Goal: Transaction & Acquisition: Purchase product/service

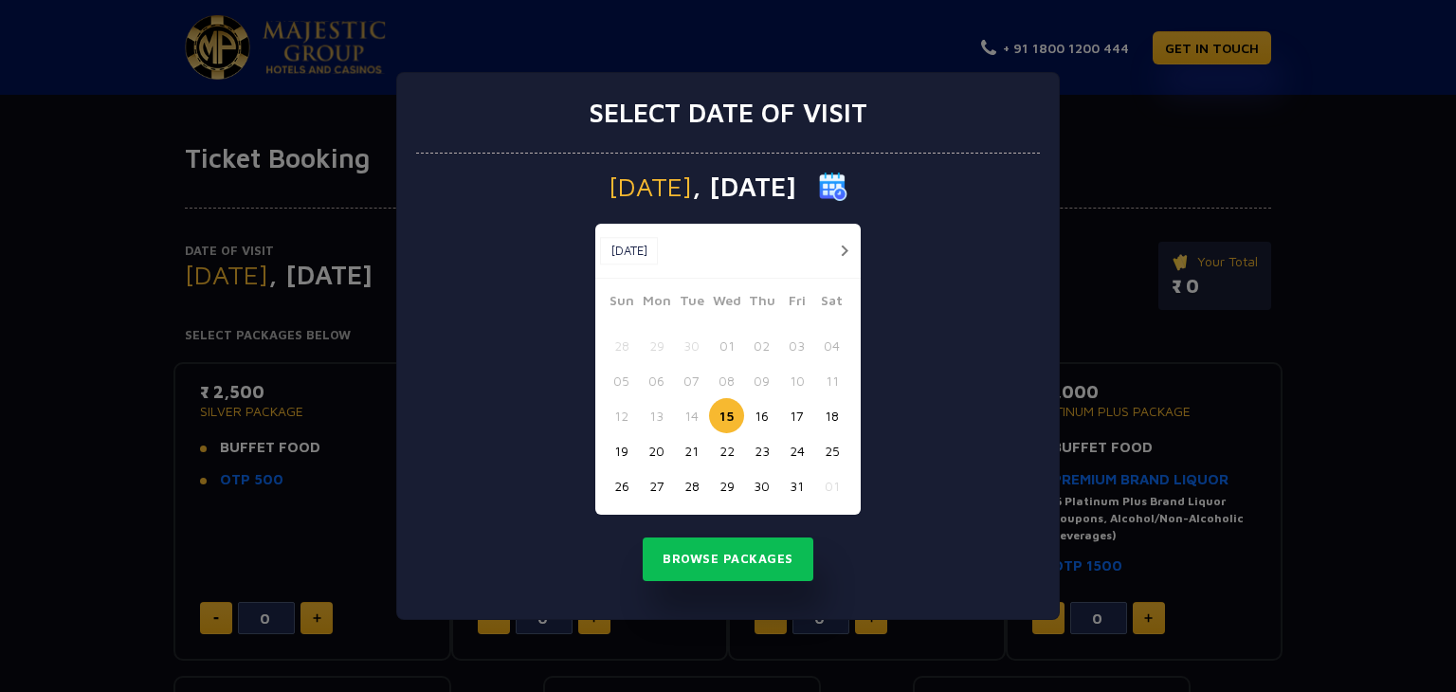
click at [845, 242] on button "button" at bounding box center [844, 251] width 24 height 24
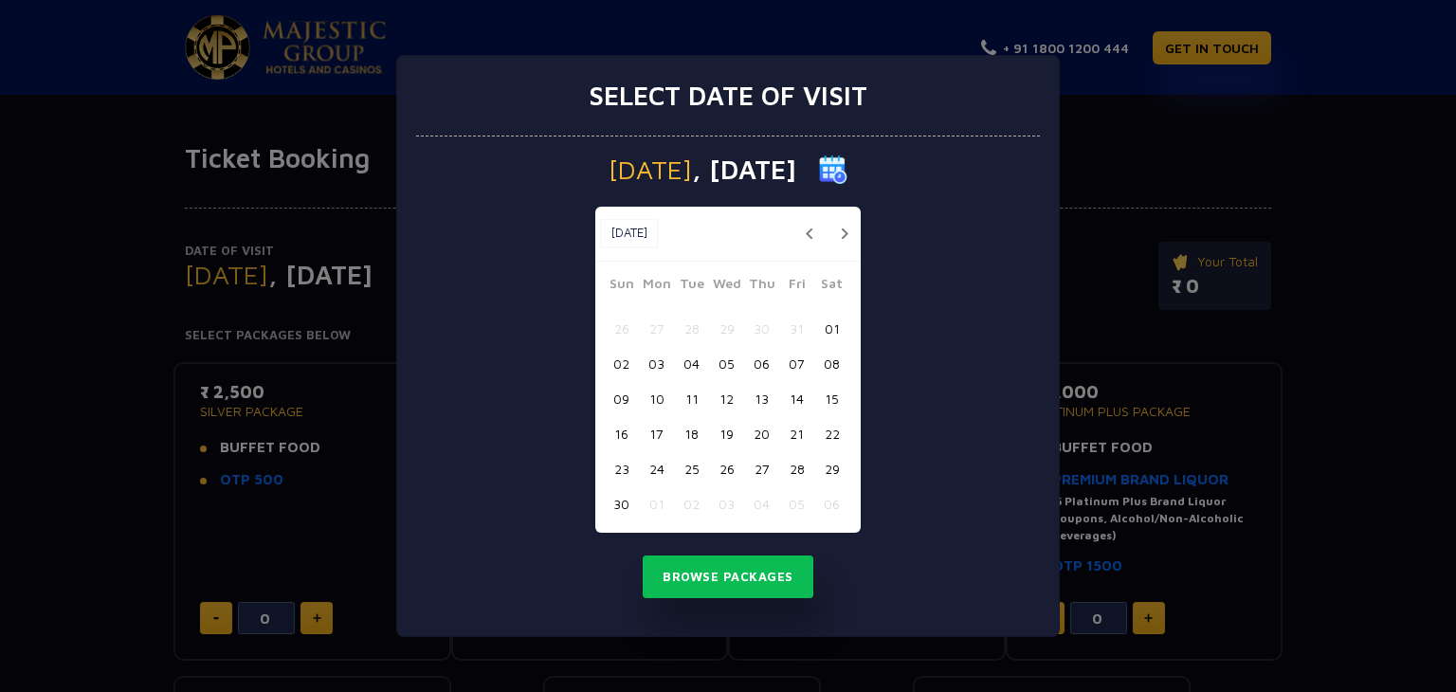
click at [845, 242] on button "button" at bounding box center [844, 234] width 24 height 24
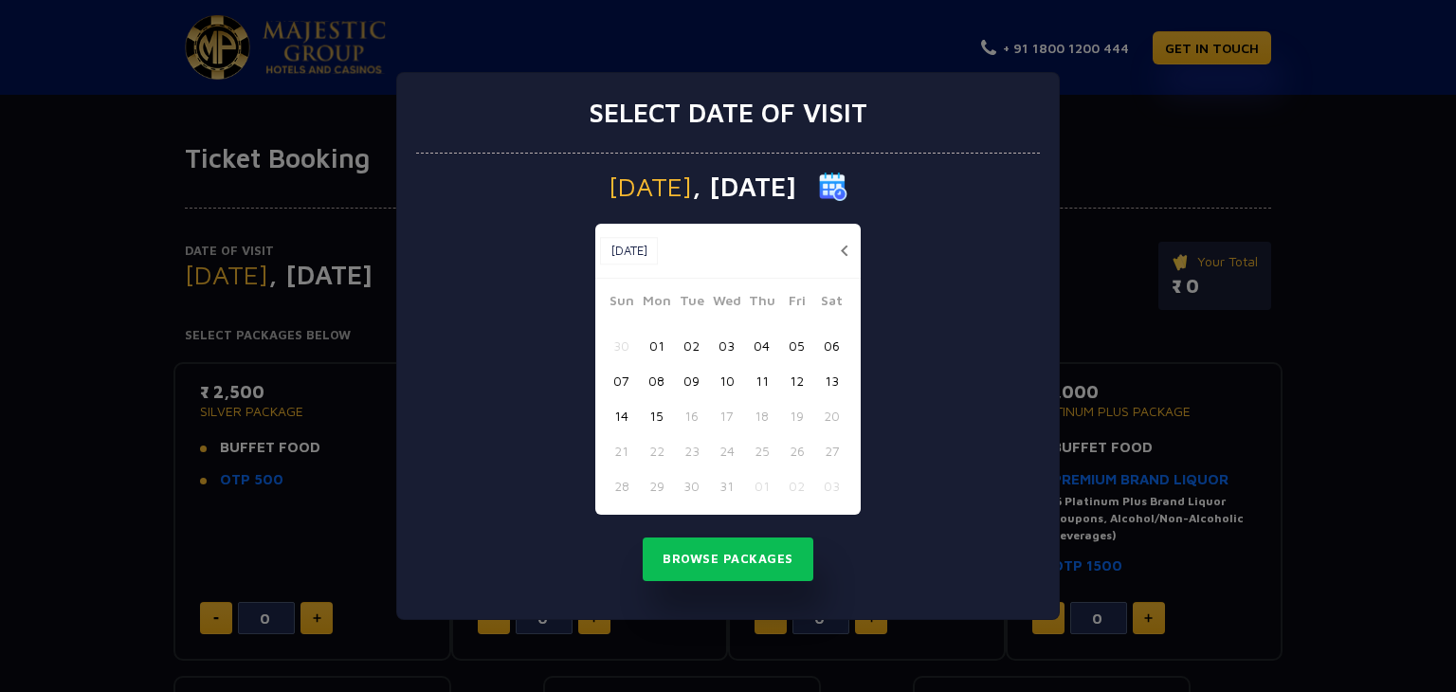
click at [753, 347] on button "04" at bounding box center [761, 345] width 35 height 35
click at [826, 342] on button "06" at bounding box center [831, 345] width 35 height 35
click at [737, 564] on button "Browse Packages" at bounding box center [728, 560] width 171 height 44
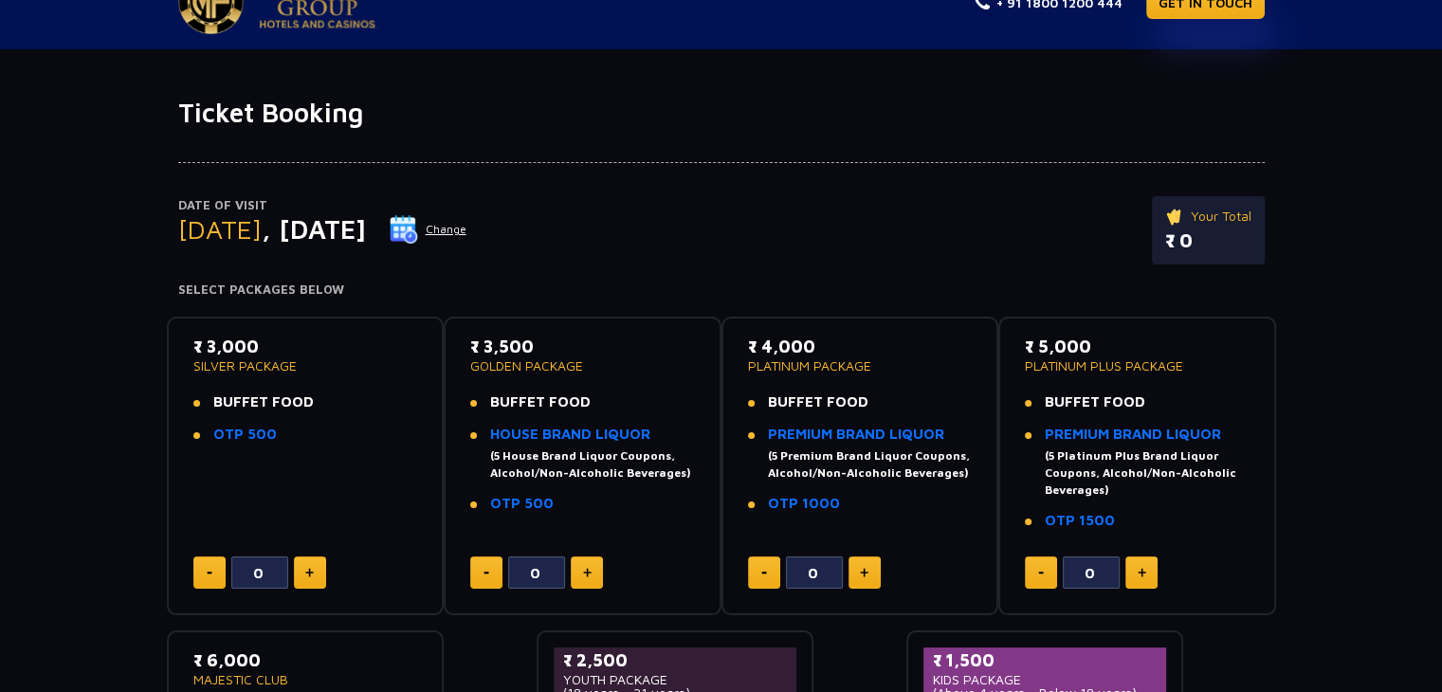
scroll to position [83, 0]
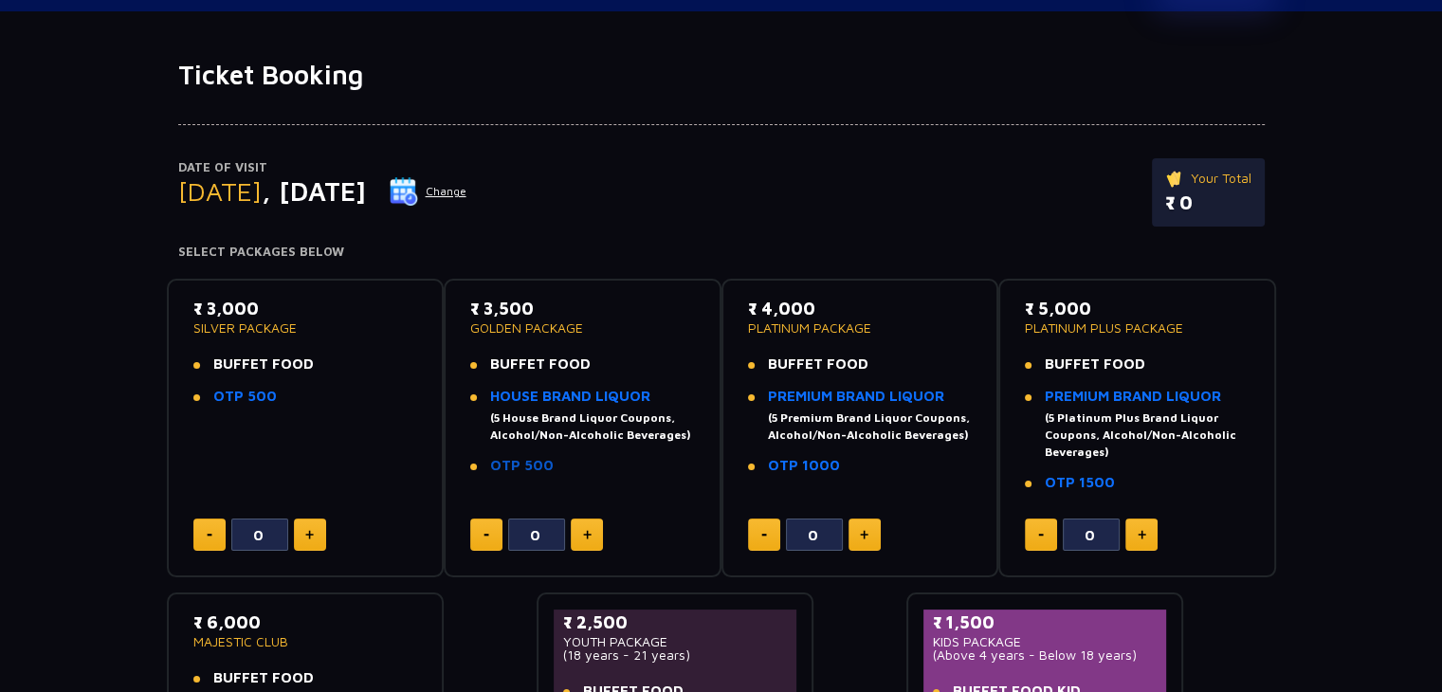
click at [507, 467] on link "OTP 500" at bounding box center [522, 465] width 64 height 16
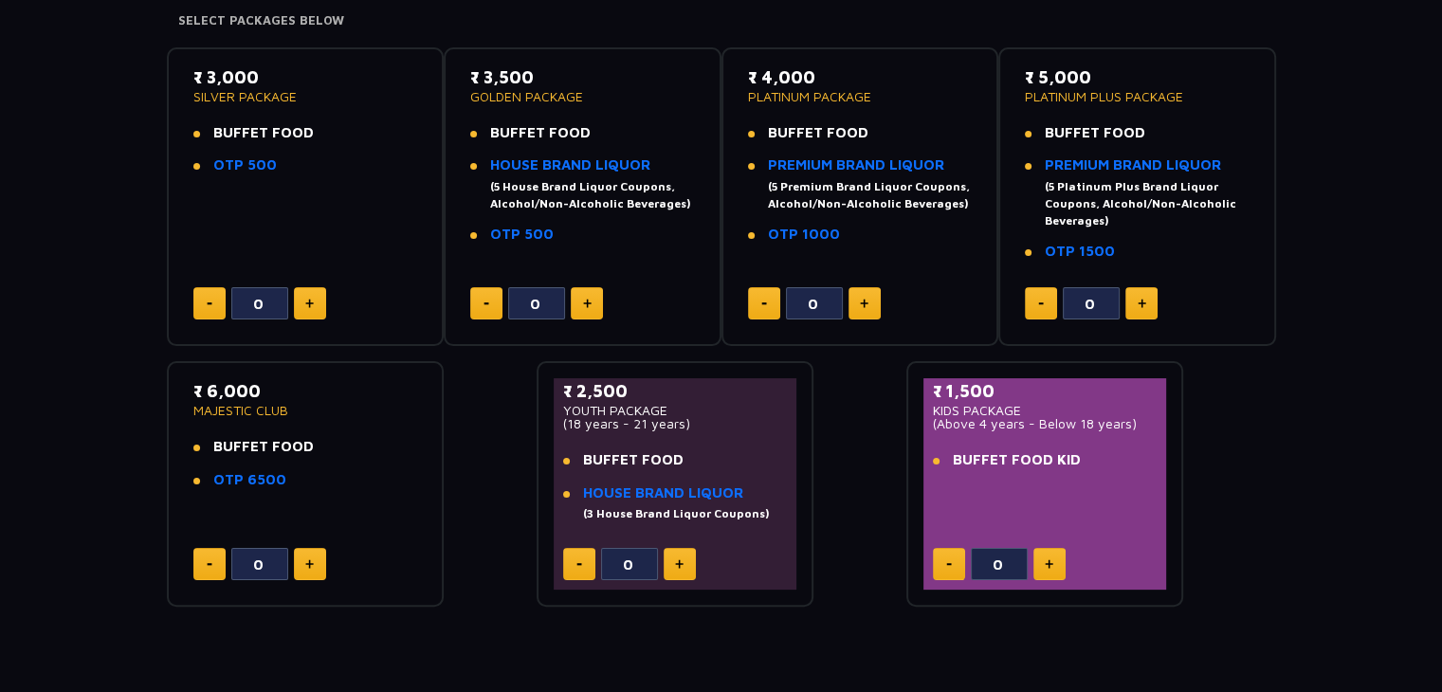
scroll to position [318, 0]
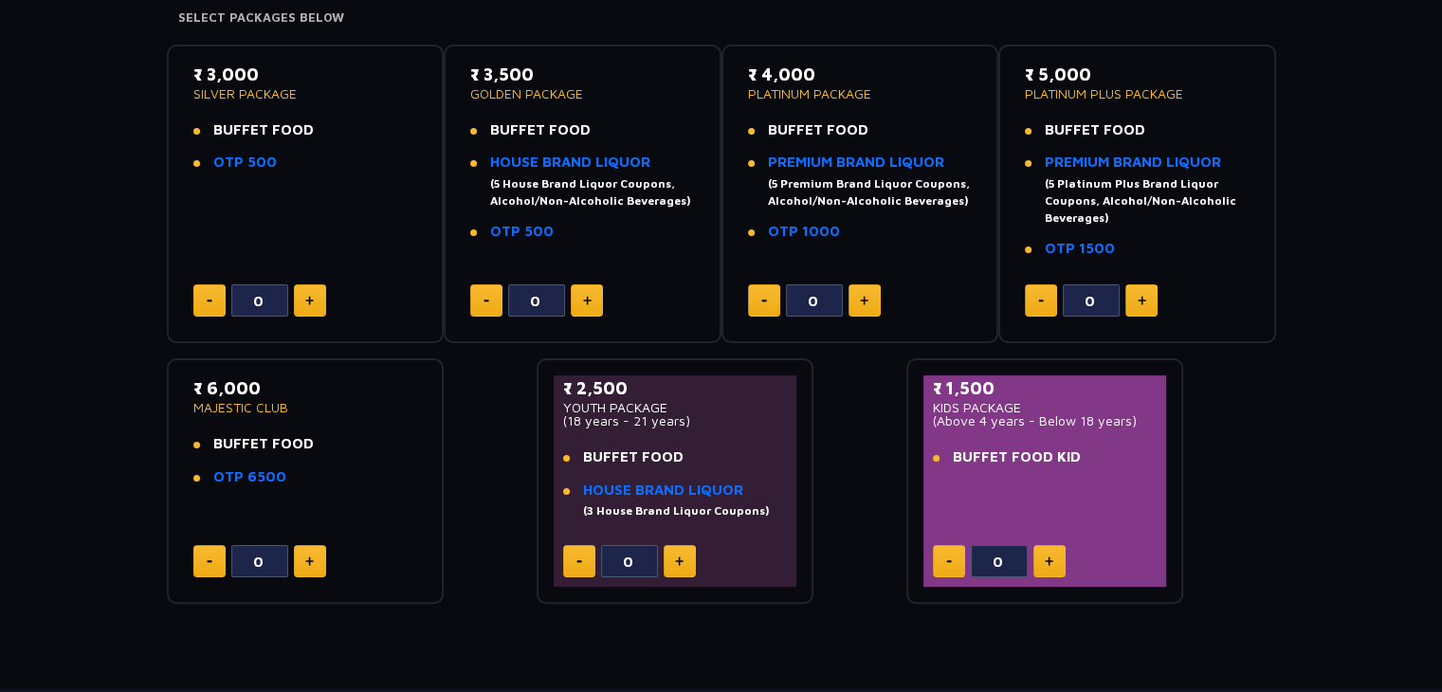
click at [1043, 180] on li "PREMIUM BRAND LIQUOR (5 Platinum Plus Brand Liquor Coupons, Alcohol/Non-Alcohol…" at bounding box center [1137, 189] width 225 height 75
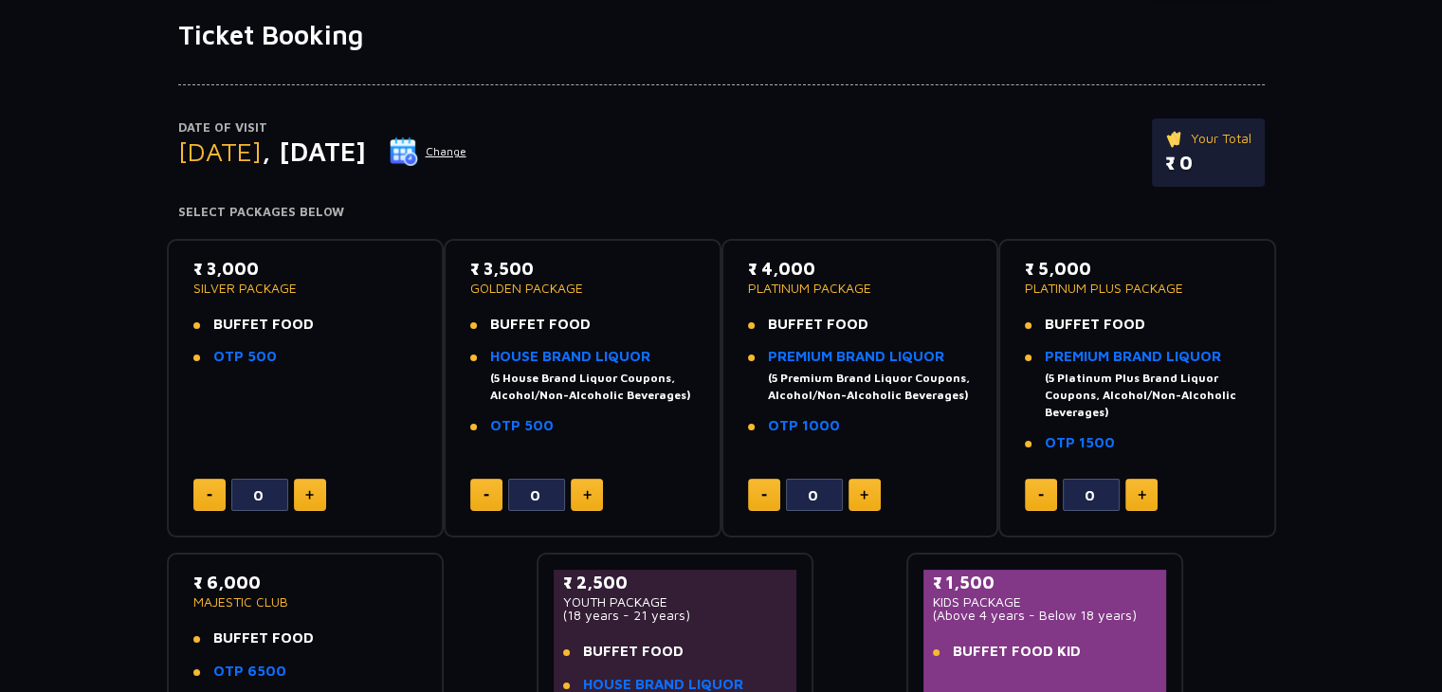
scroll to position [120, 0]
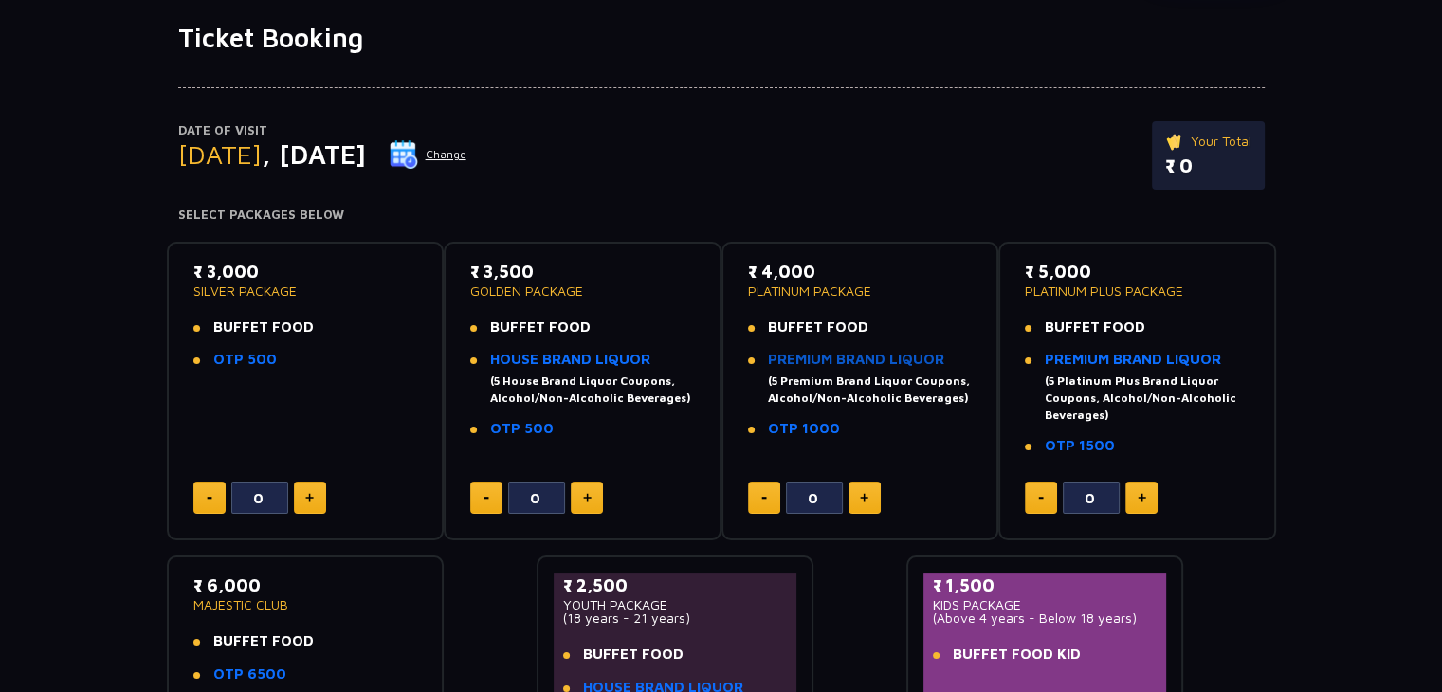
click at [862, 354] on link "PREMIUM BRAND LIQUOR" at bounding box center [856, 359] width 176 height 16
click at [611, 363] on link "HOUSE BRAND LIQUOR" at bounding box center [570, 359] width 160 height 16
click at [815, 432] on link "OTP 1000" at bounding box center [804, 428] width 72 height 16
click at [872, 495] on button at bounding box center [864, 498] width 32 height 32
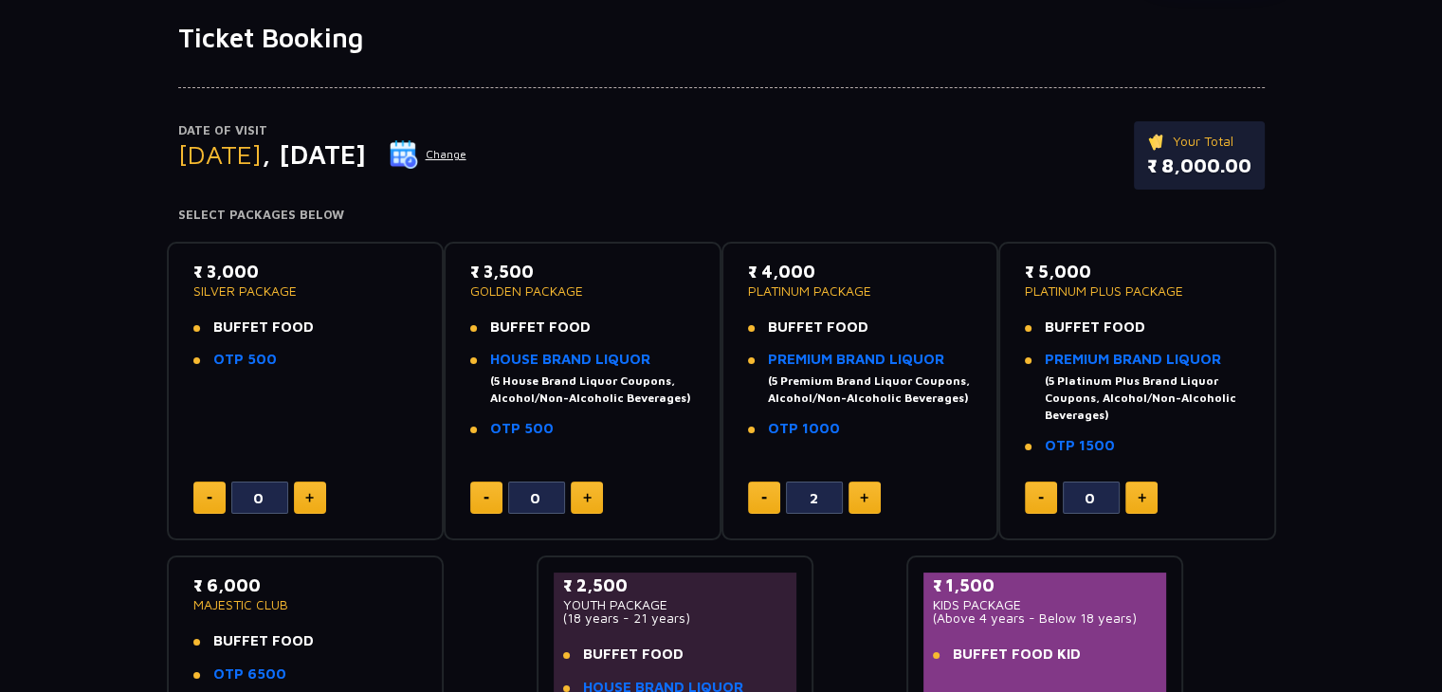
click at [872, 495] on button at bounding box center [864, 498] width 32 height 32
type input "3"
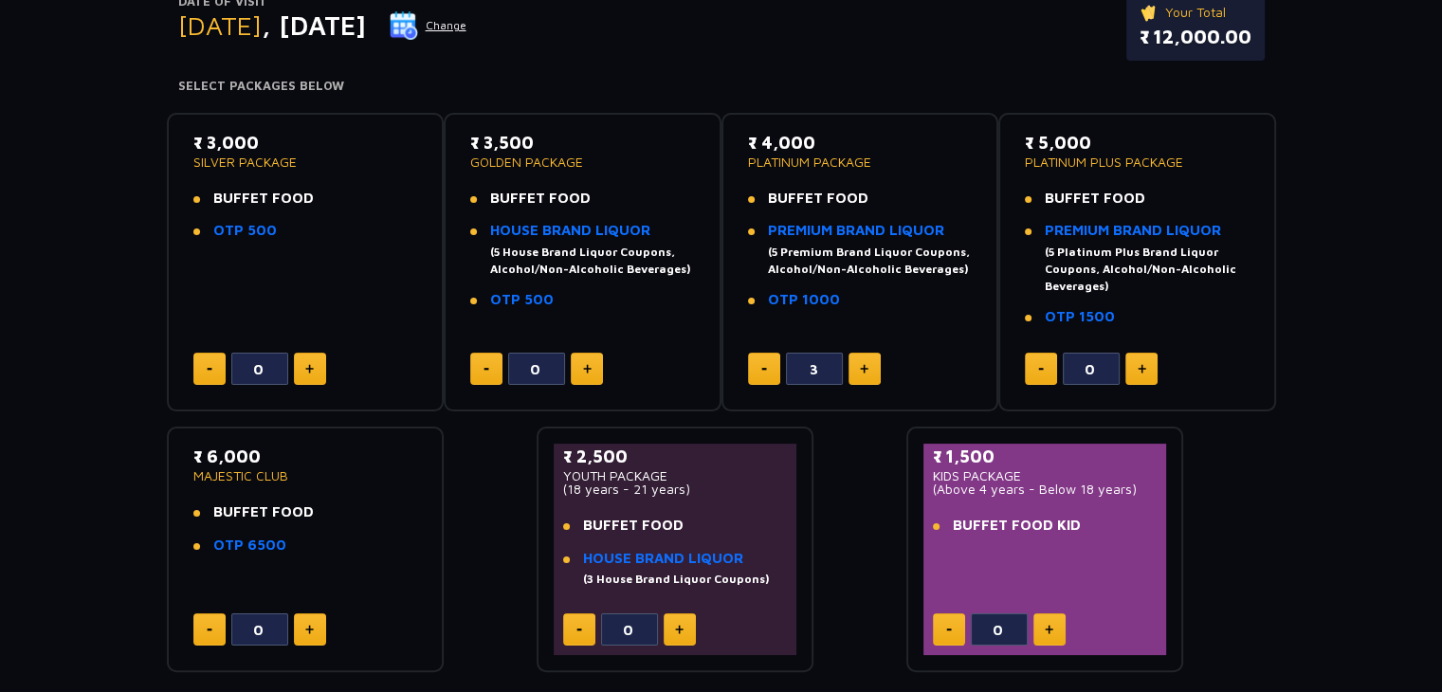
scroll to position [317, 0]
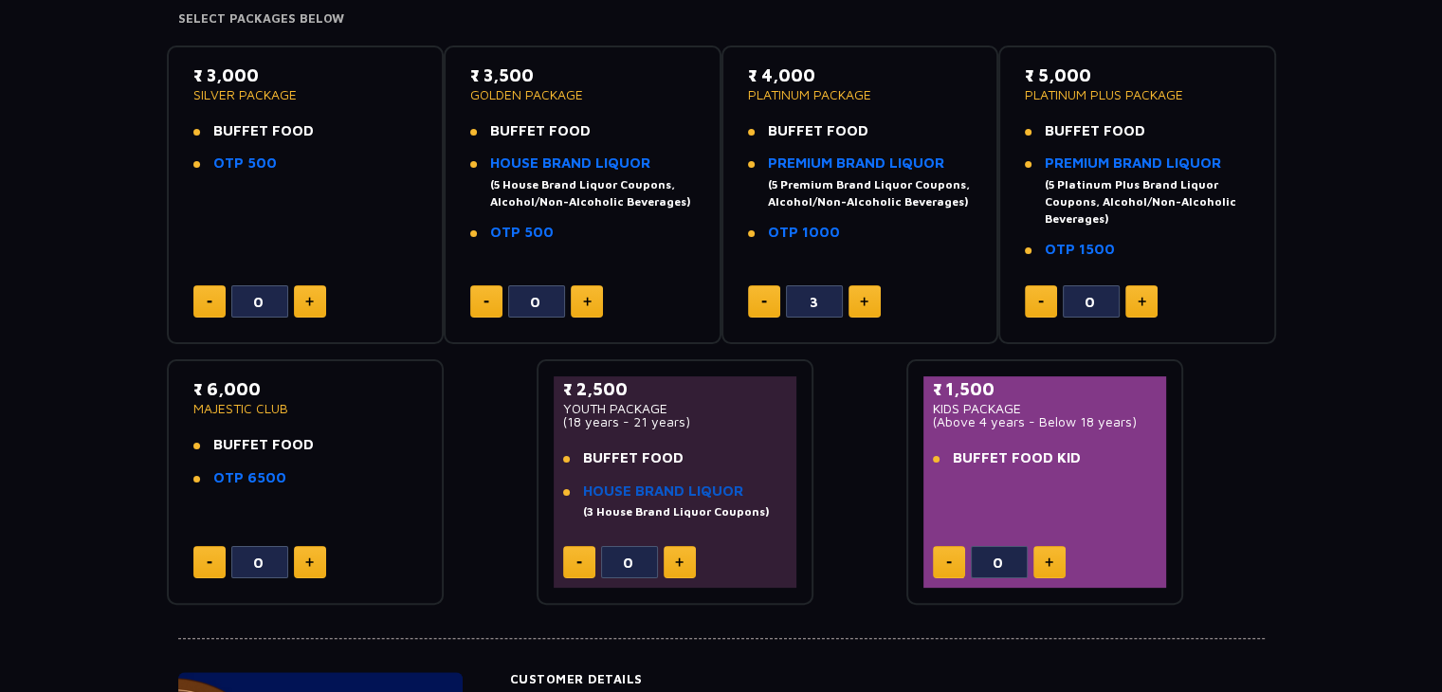
click at [707, 484] on link "HOUSE BRAND LIQUOR" at bounding box center [663, 491] width 160 height 16
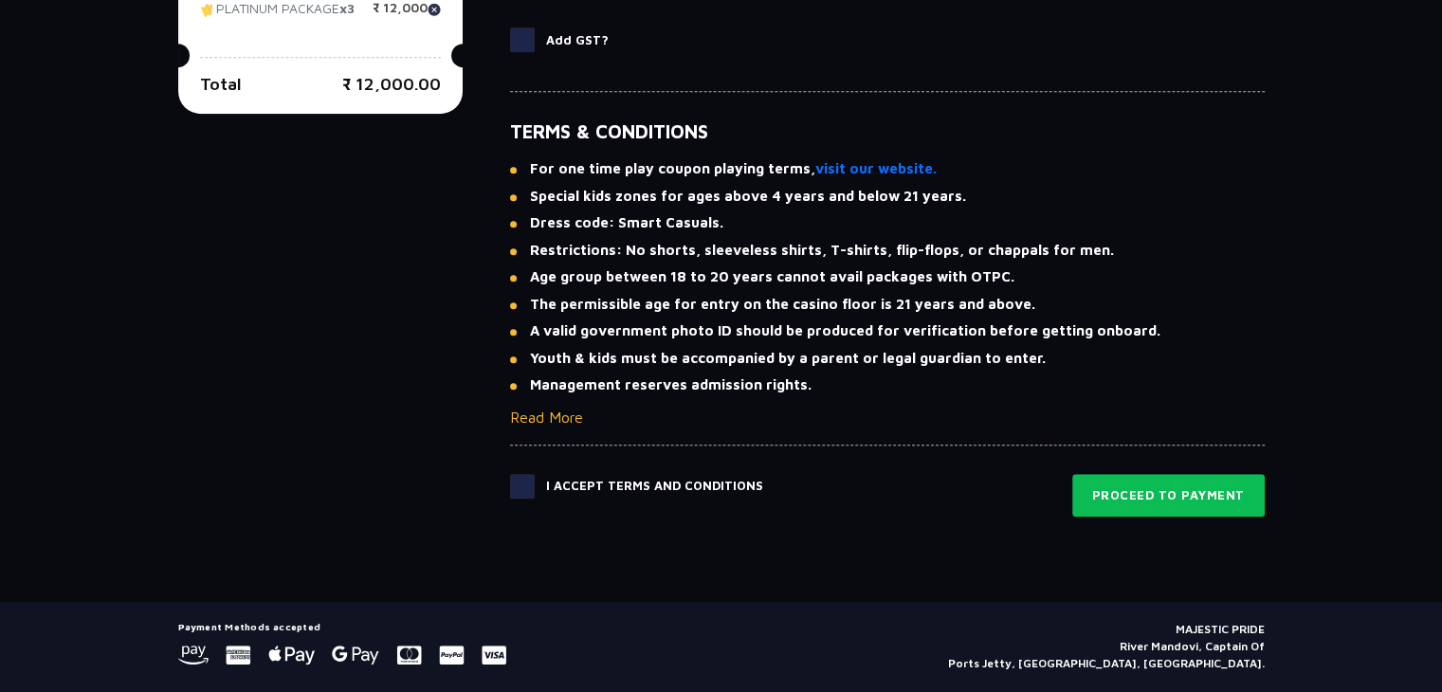
scroll to position [1286, 0]
click at [520, 473] on span at bounding box center [522, 485] width 25 height 25
click at [0, 0] on input "checkbox" at bounding box center [0, 0] width 0 height 0
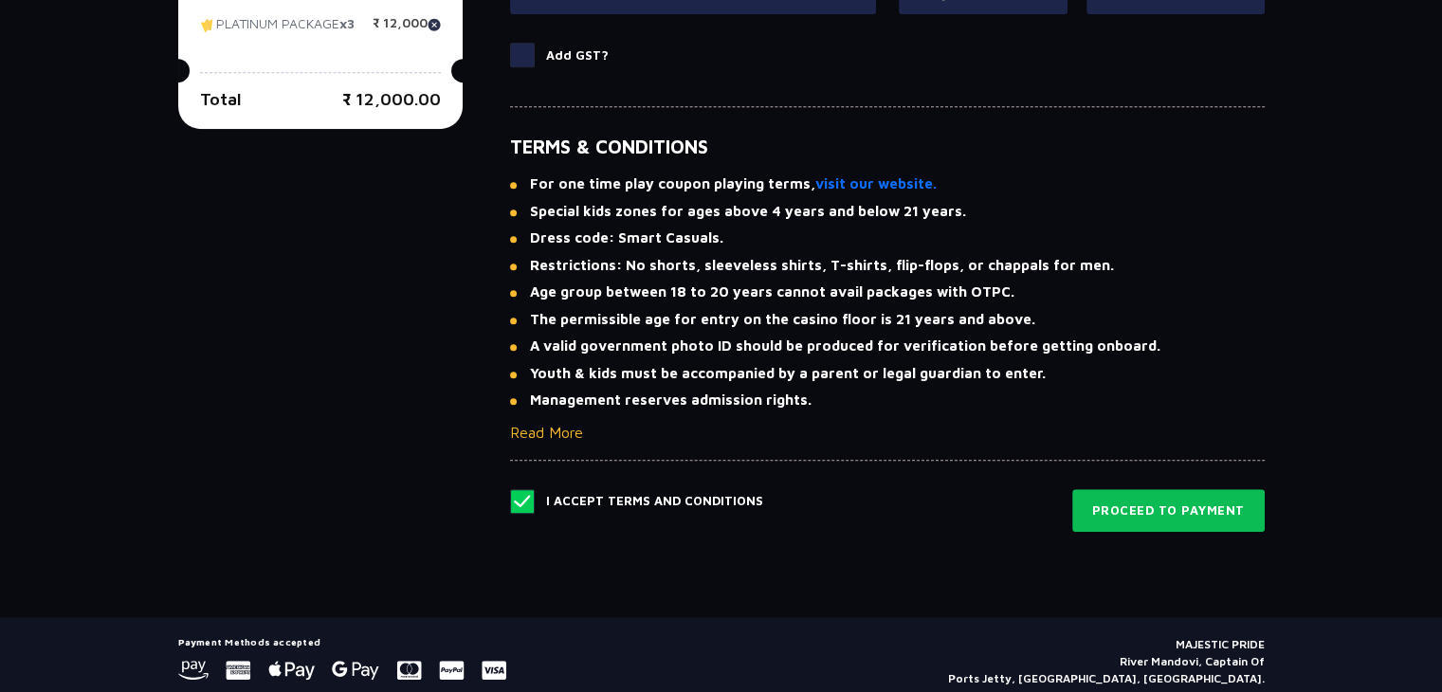
scroll to position [1267, 0]
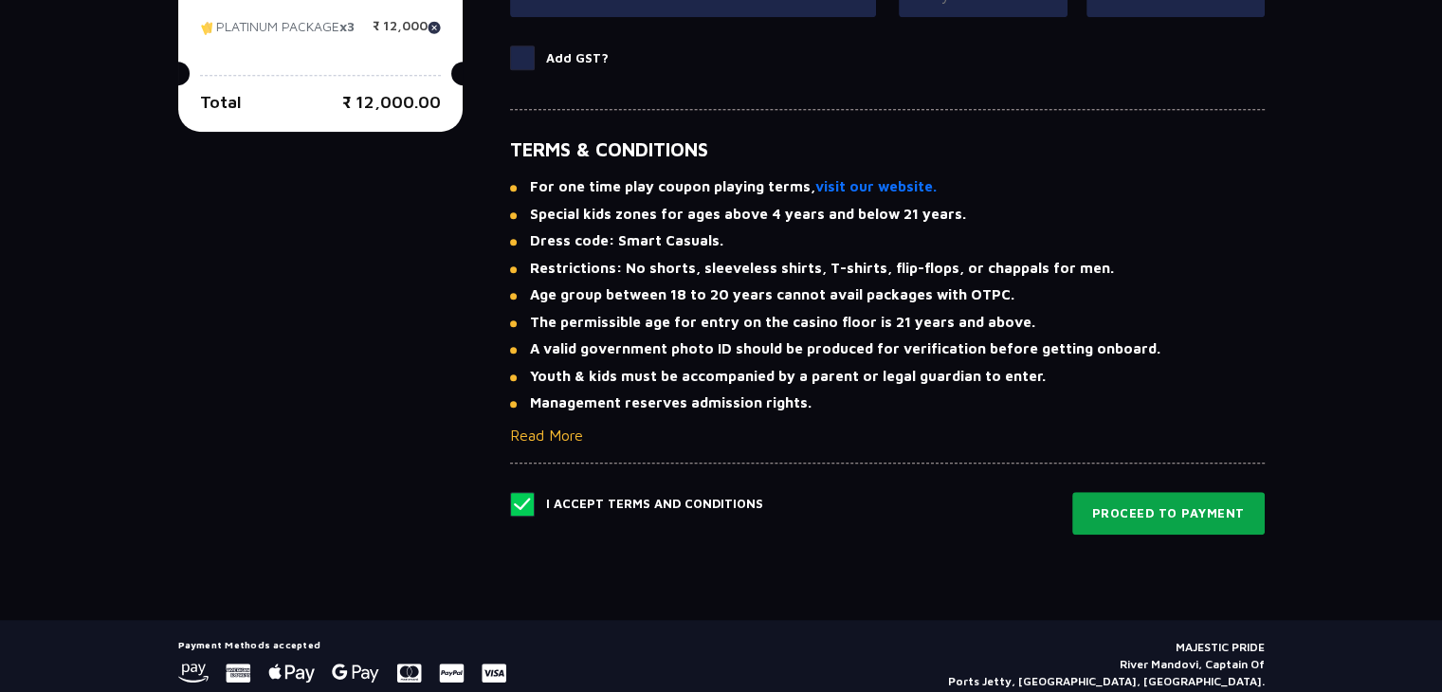
click at [1122, 514] on button "Proceed to Payment" at bounding box center [1168, 514] width 192 height 44
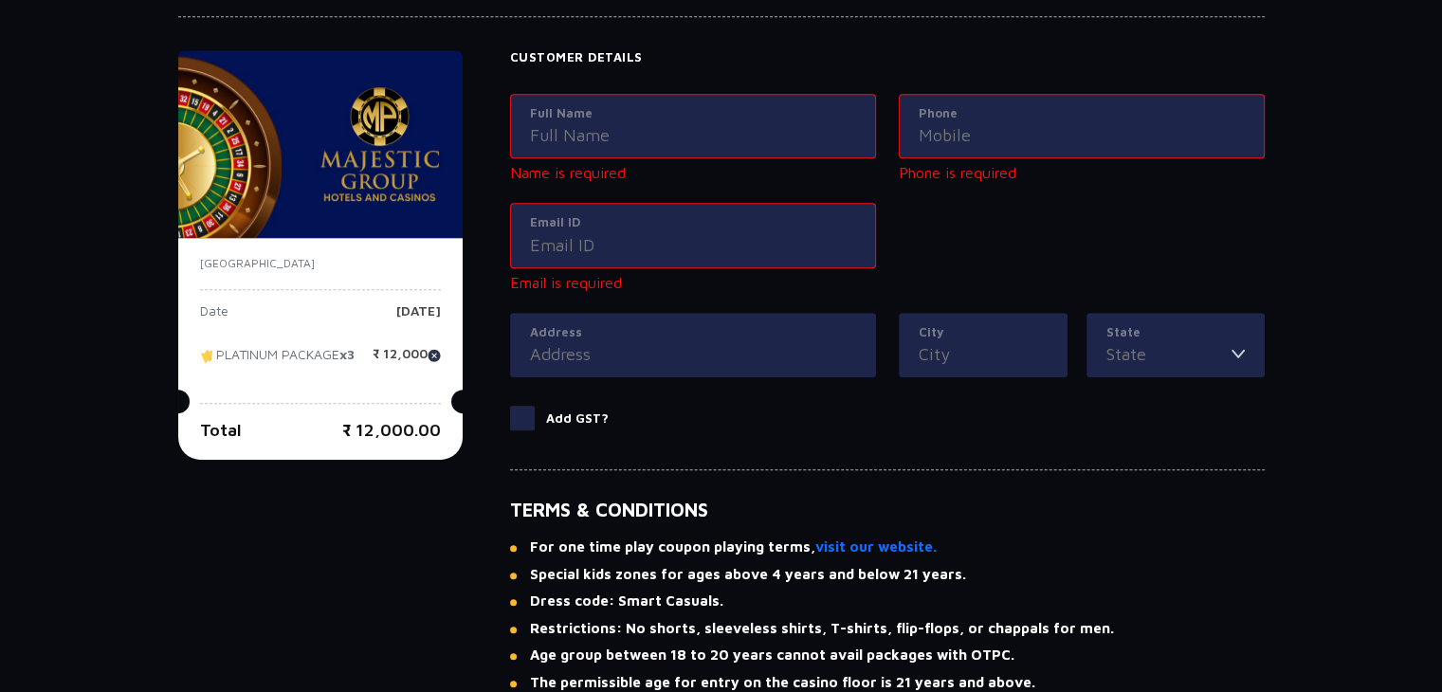
scroll to position [935, 0]
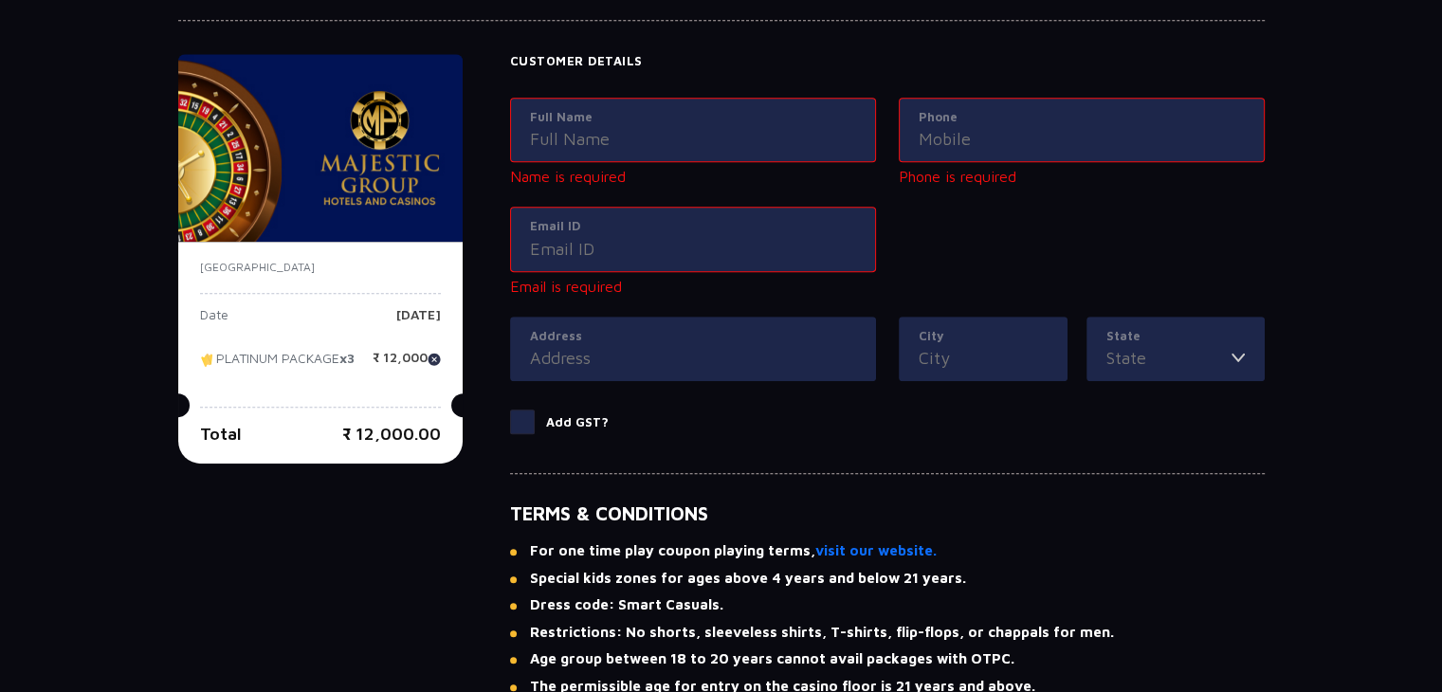
click at [640, 115] on label "Full Name" at bounding box center [693, 117] width 326 height 19
click at [640, 126] on input "Full Name" at bounding box center [693, 139] width 326 height 26
drag, startPoint x: 574, startPoint y: 150, endPoint x: 567, endPoint y: 137, distance: 14.0
click at [567, 137] on div "Full Name" at bounding box center [693, 130] width 366 height 65
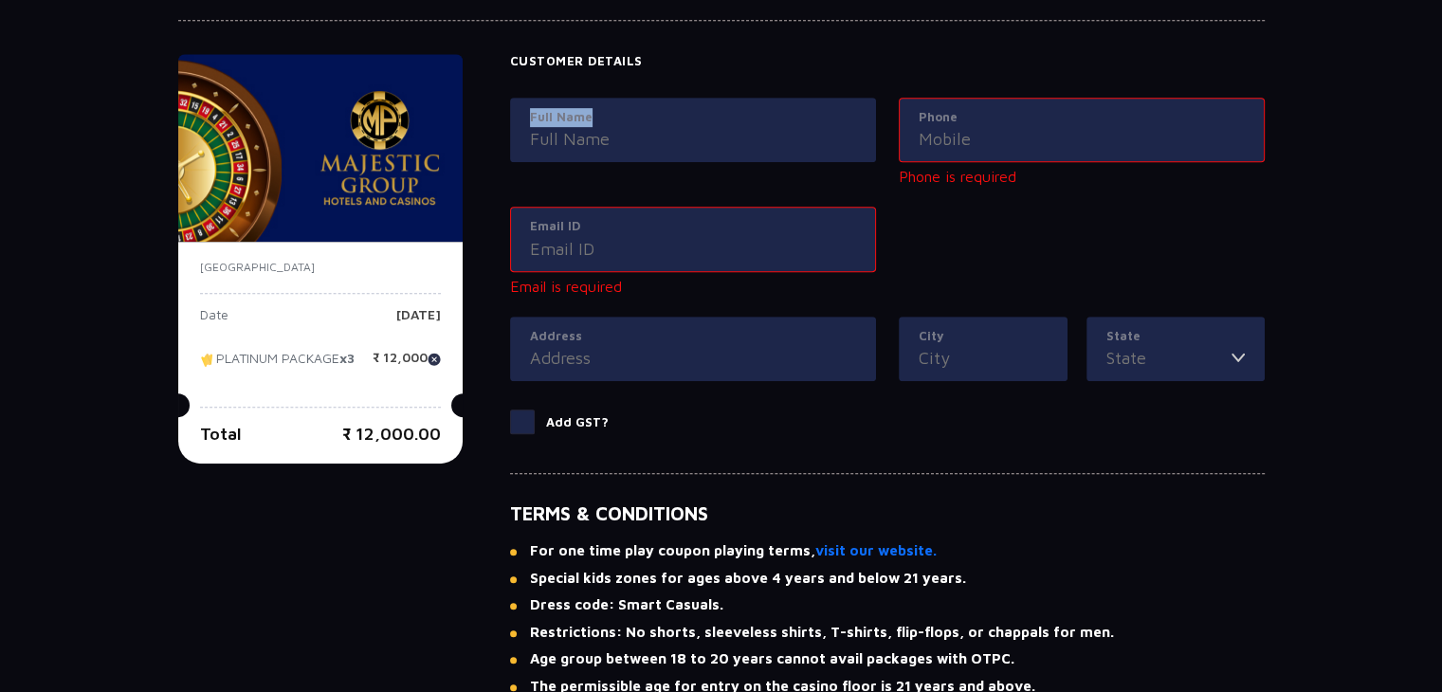
click at [567, 137] on input "Full Name" at bounding box center [693, 139] width 326 height 26
type input "[PERSON_NAME]"
type input "08982582749"
type input "[EMAIL_ADDRESS][DOMAIN_NAME]"
type input "[STREET_ADDRESS]"
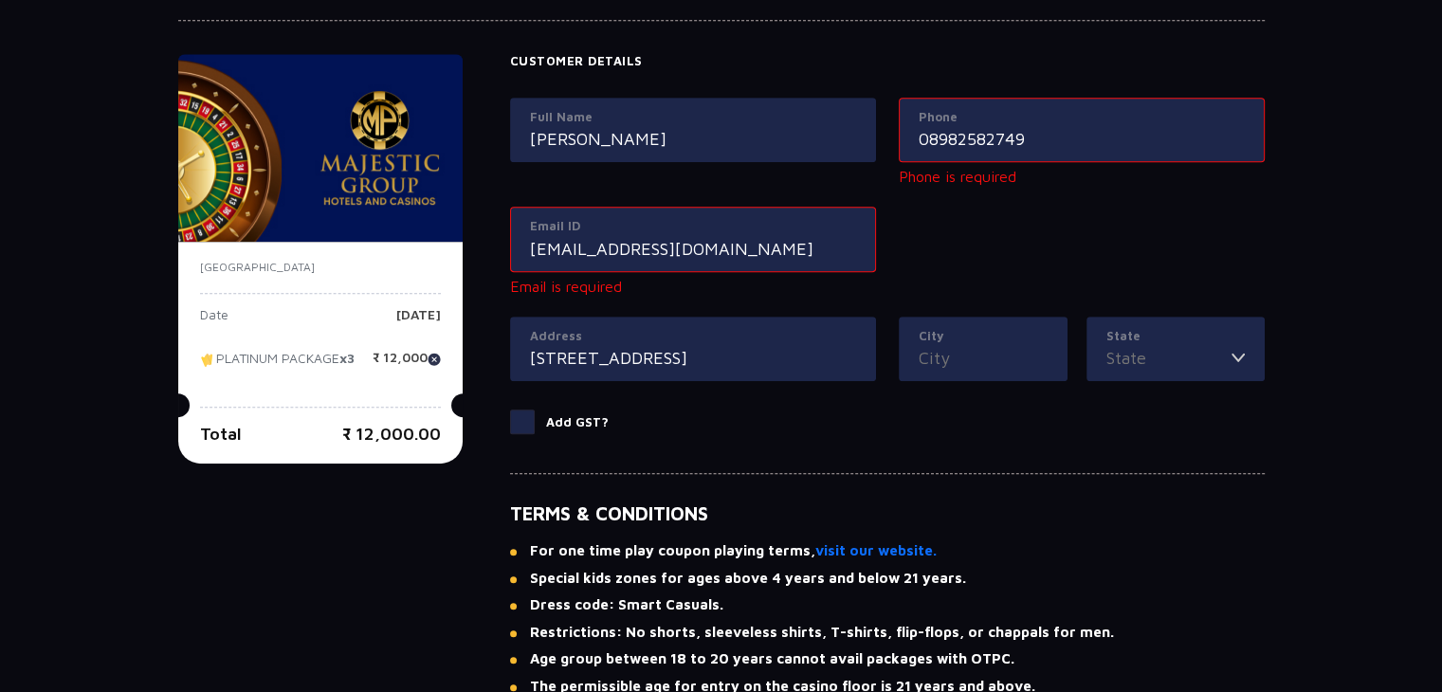
type input "Indore"
type input "[GEOGRAPHIC_DATA]"
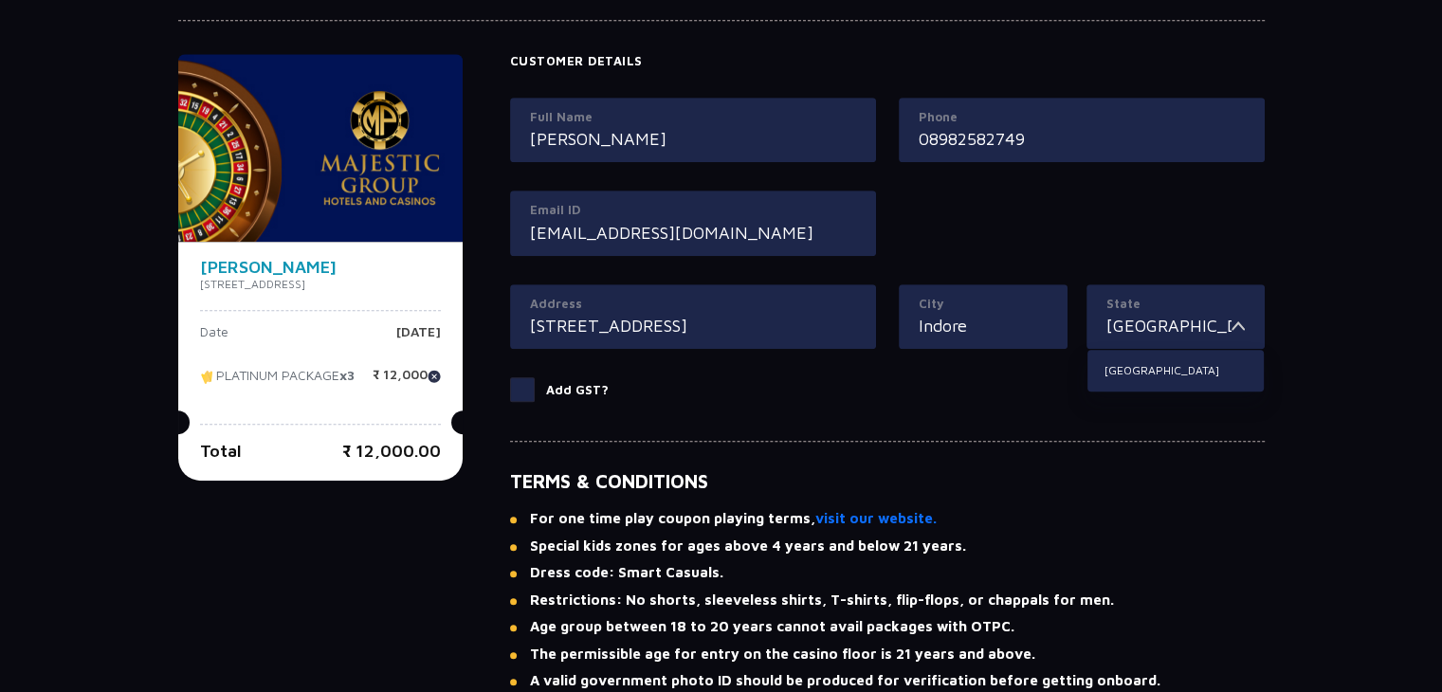
click at [733, 331] on input "[STREET_ADDRESS]" at bounding box center [693, 326] width 326 height 26
click at [827, 331] on input "[STREET_ADDRESS]" at bounding box center [693, 326] width 326 height 26
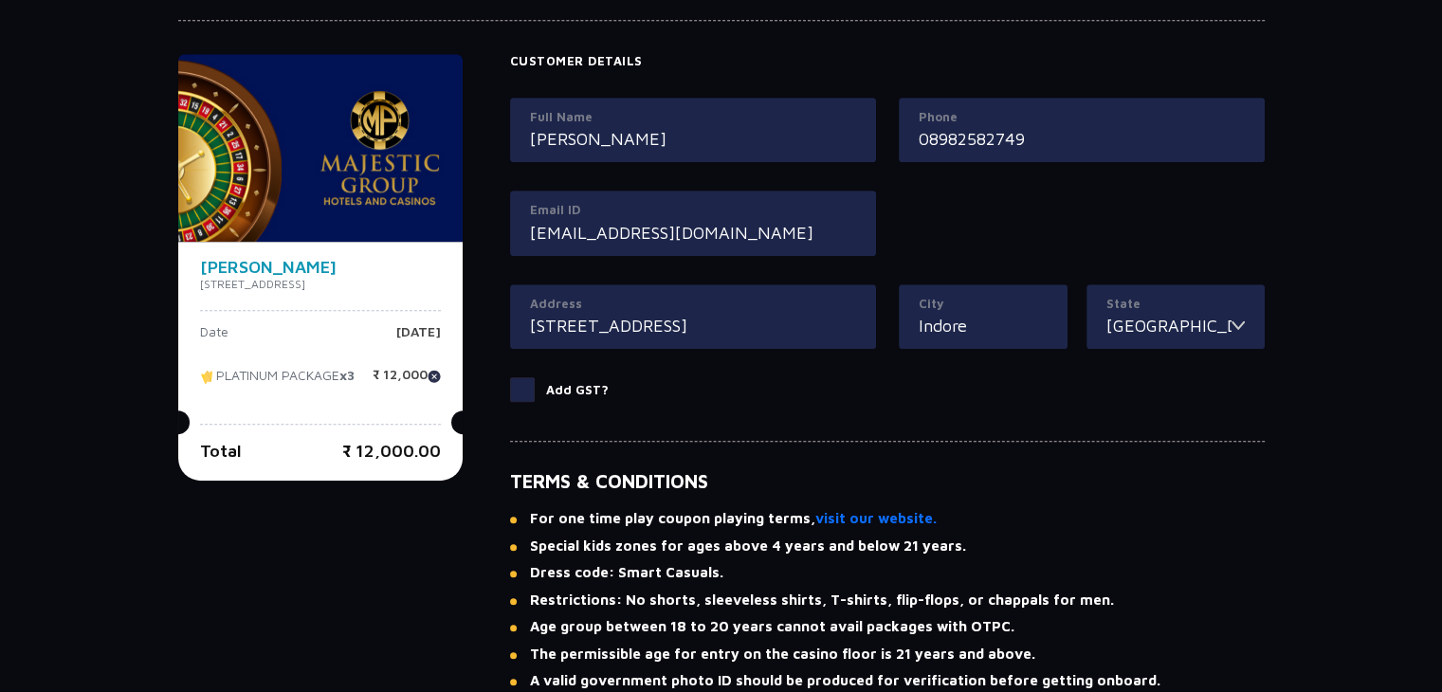
click at [827, 331] on input "[STREET_ADDRESS]" at bounding box center [693, 326] width 326 height 26
click at [758, 319] on input "[STREET_ADDRESS]" at bounding box center [693, 326] width 326 height 26
click at [721, 322] on input "[STREET_ADDRESS]" at bounding box center [693, 326] width 326 height 26
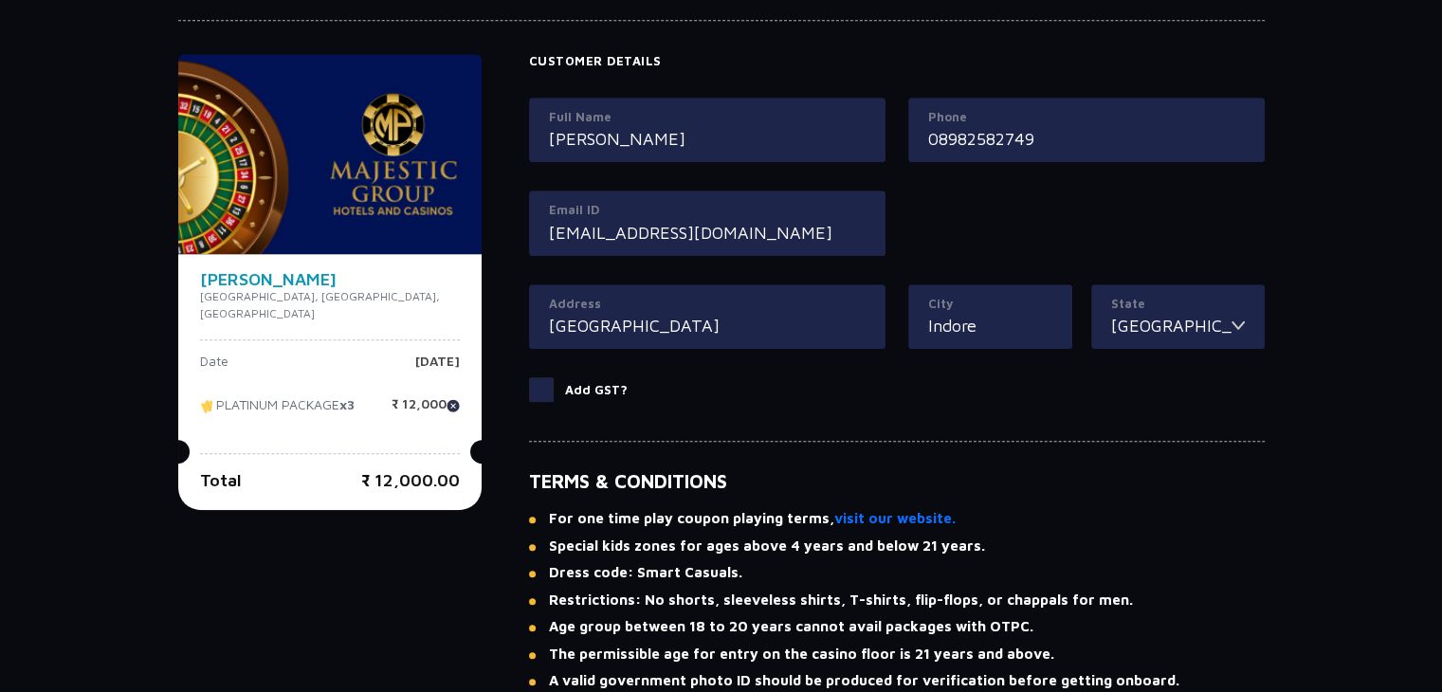
type input "[GEOGRAPHIC_DATA]"
click at [813, 416] on div "Customer Details Full Name [PERSON_NAME] Phone 08982582749 Email ID [EMAIL_ADDR…" at bounding box center [897, 239] width 736 height 371
click at [933, 145] on input "08982582749" at bounding box center [1086, 139] width 317 height 26
type input "8982582749"
click at [961, 168] on div "Phone [PHONE_NUMBER]" at bounding box center [1086, 145] width 379 height 94
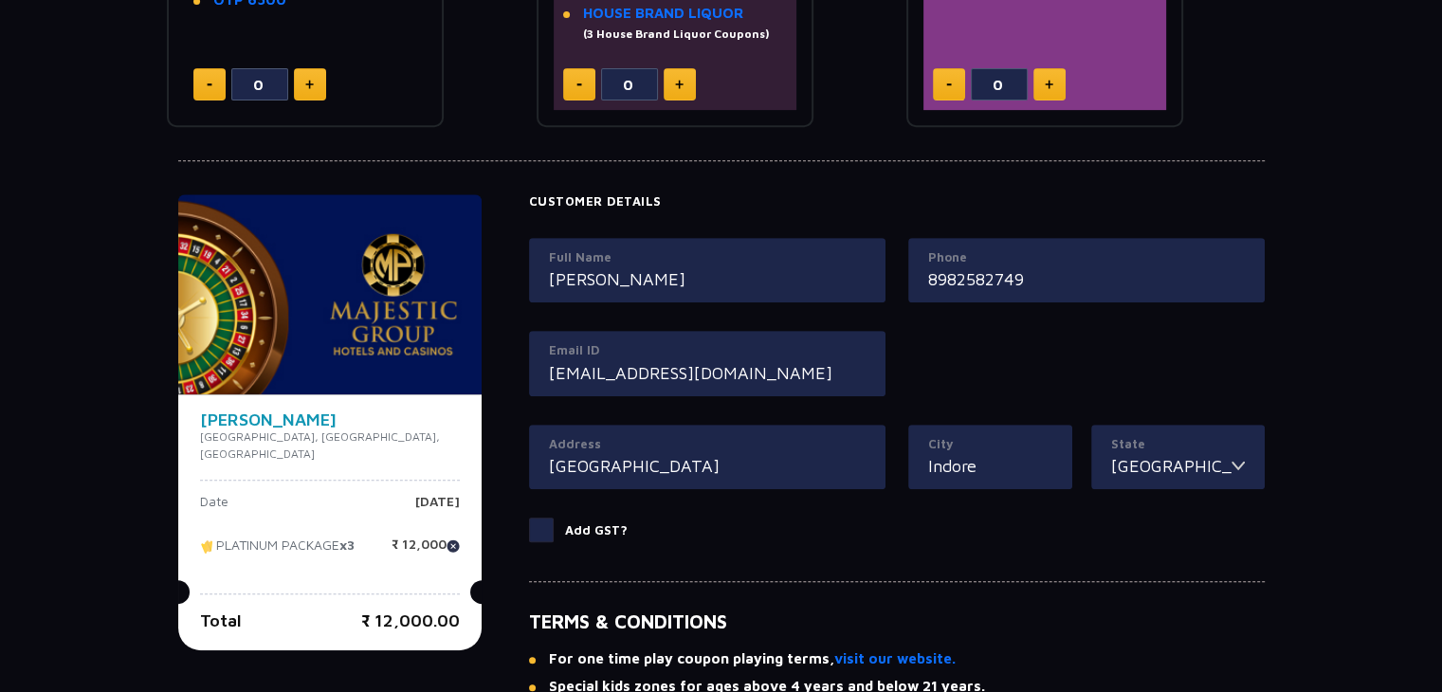
scroll to position [1334, 0]
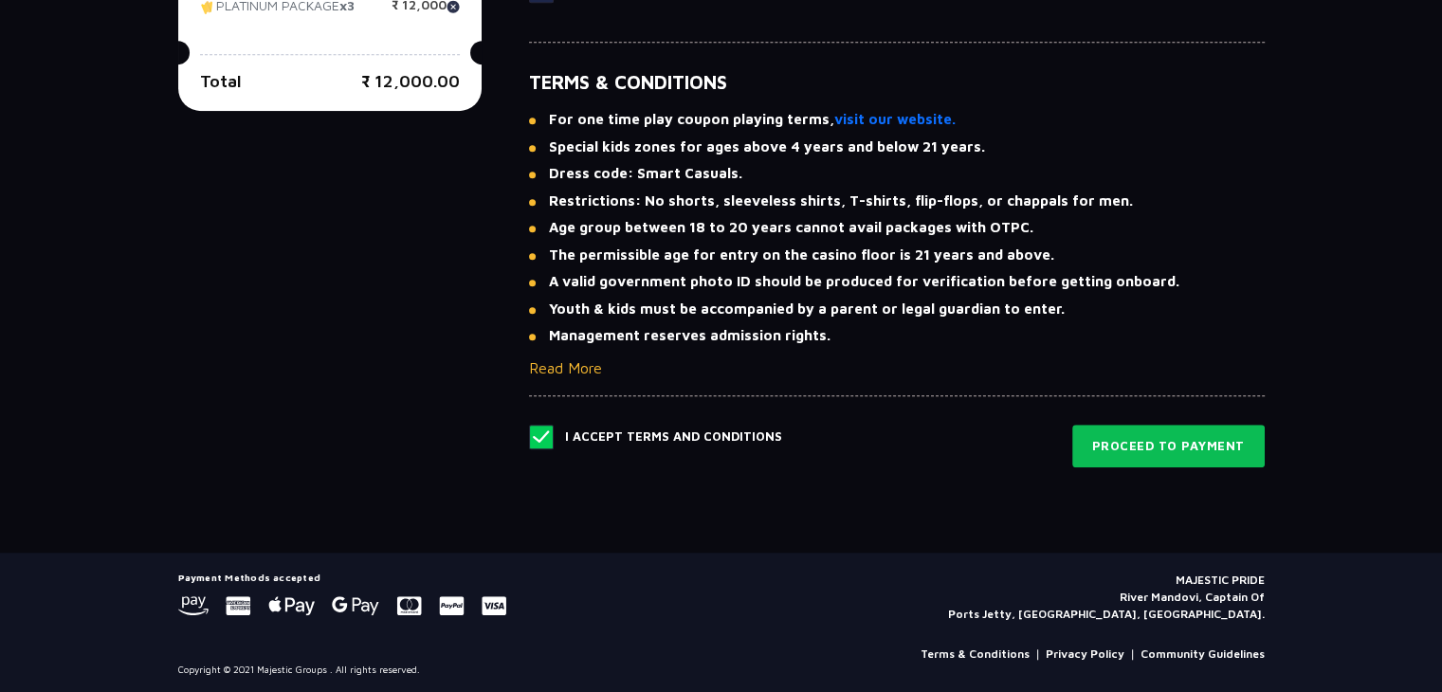
click at [1191, 449] on button "Proceed to Payment" at bounding box center [1168, 447] width 192 height 44
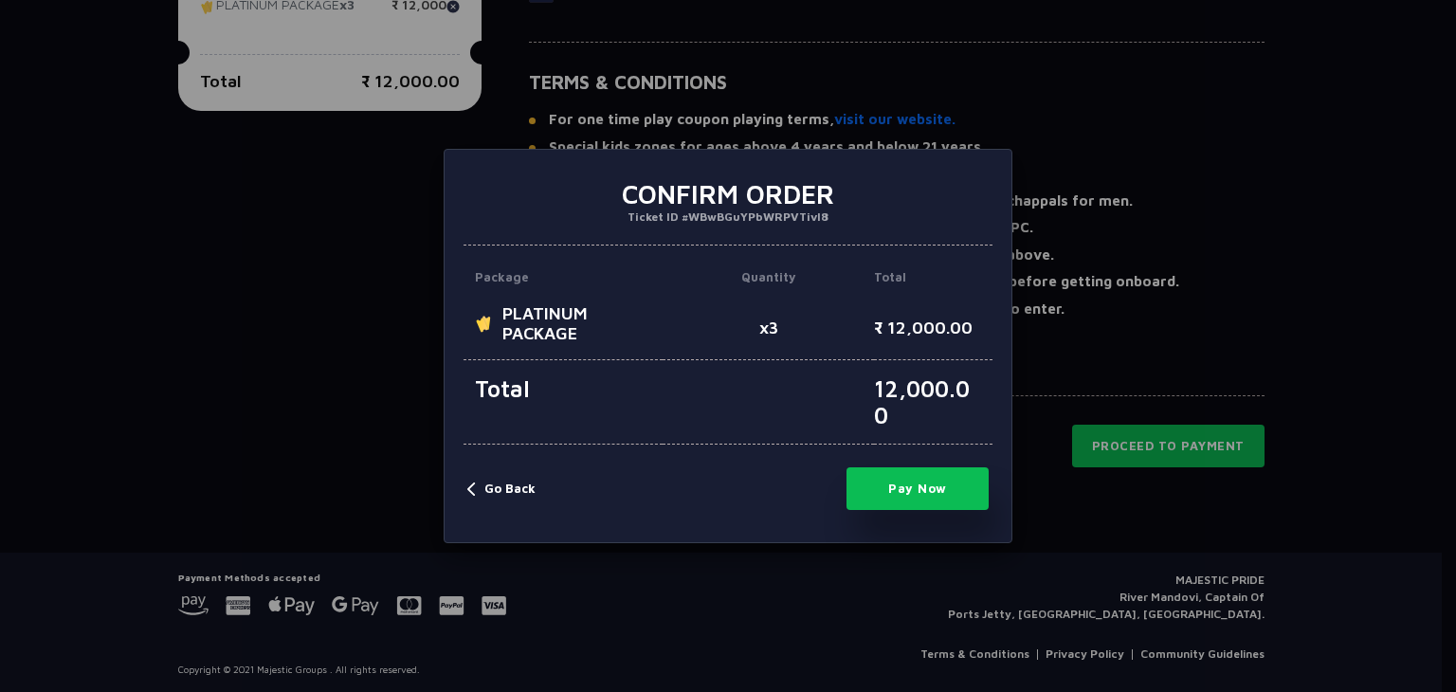
click at [944, 478] on button "Pay Now" at bounding box center [918, 488] width 142 height 43
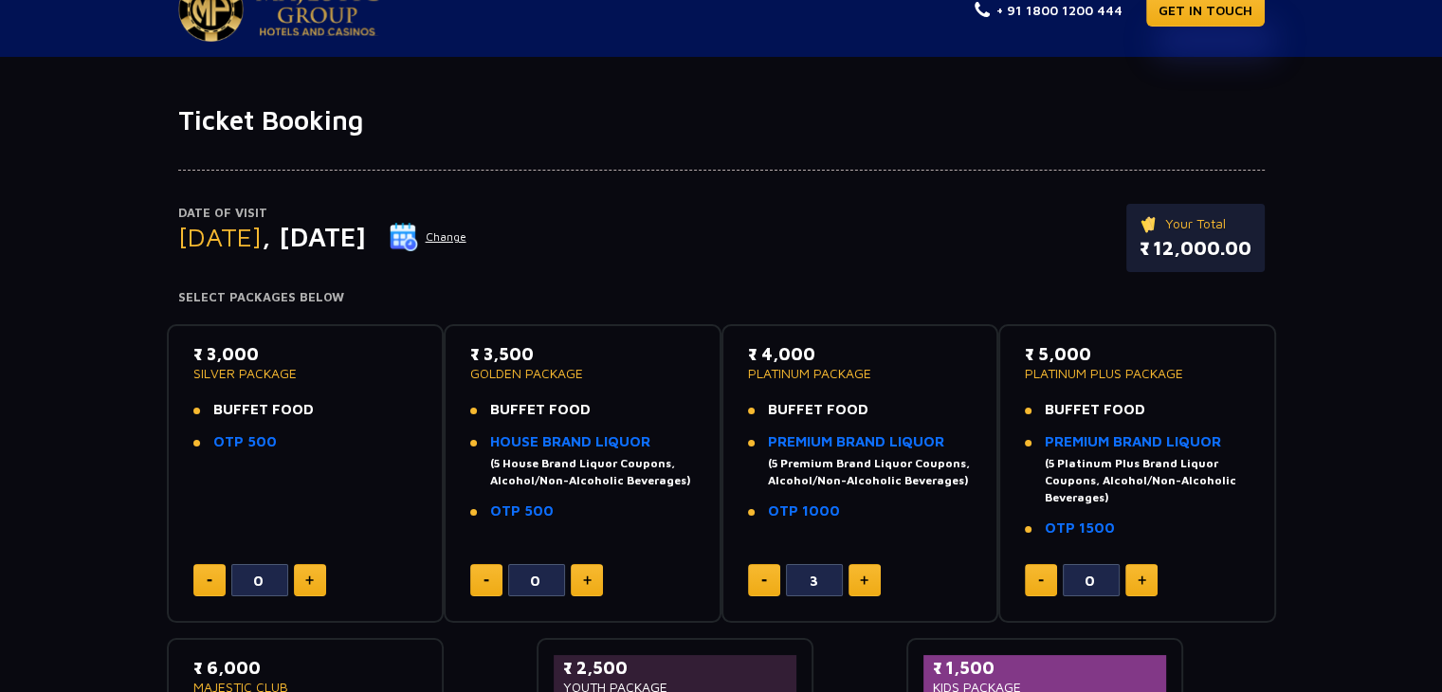
scroll to position [42, 0]
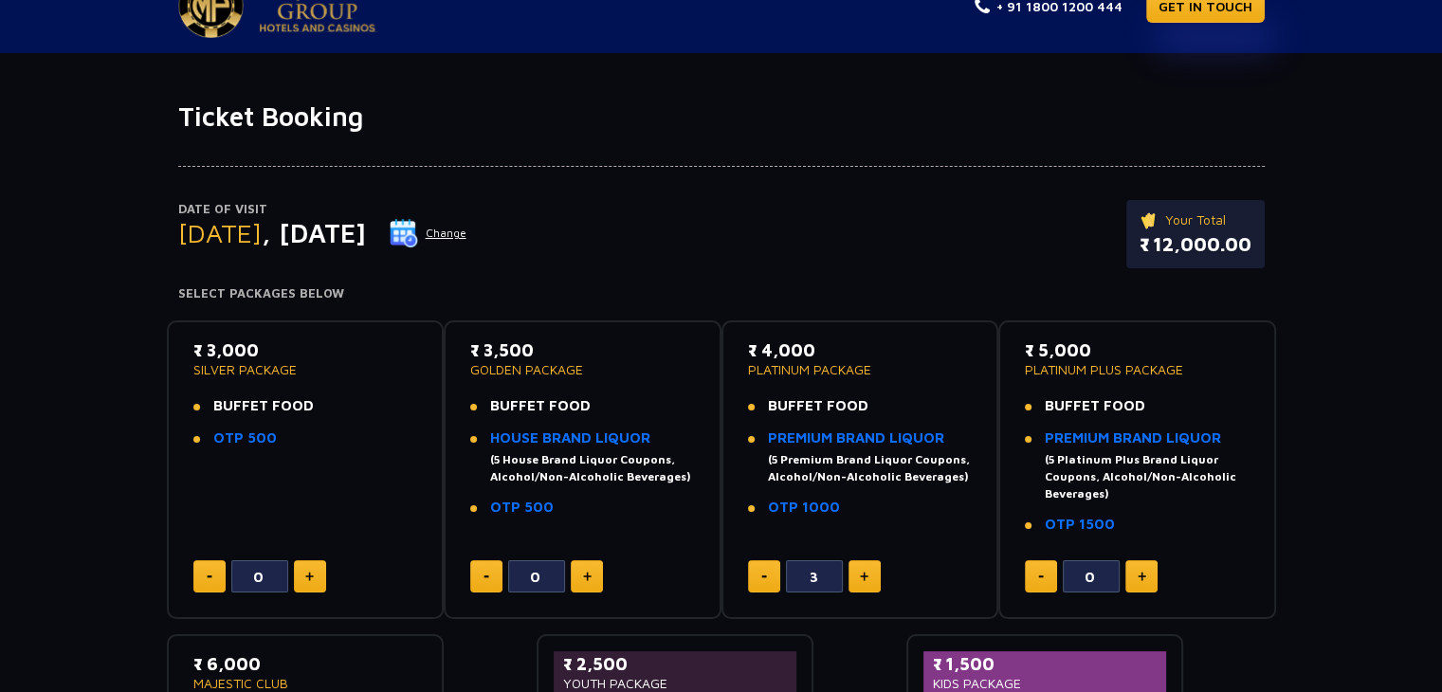
click at [759, 575] on button at bounding box center [764, 576] width 32 height 32
click at [761, 575] on img at bounding box center [764, 576] width 6 height 3
type input "0"
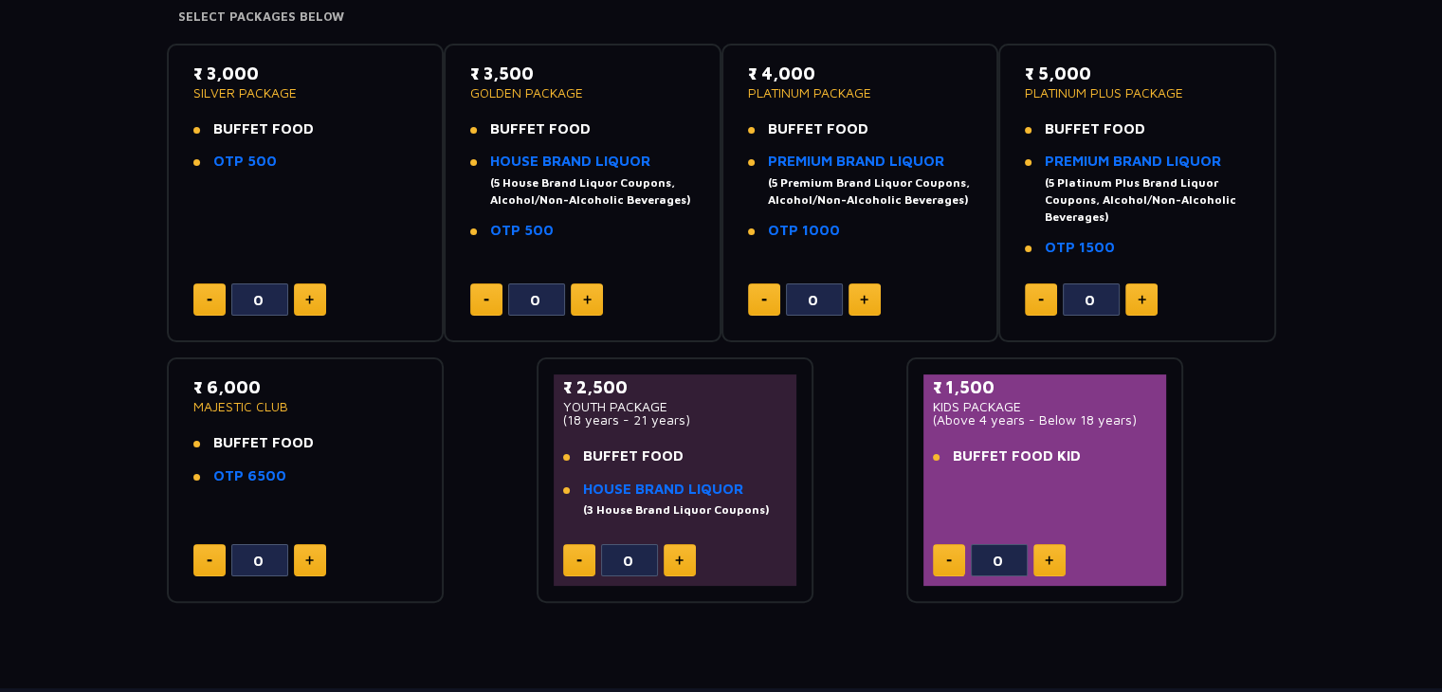
scroll to position [301, 0]
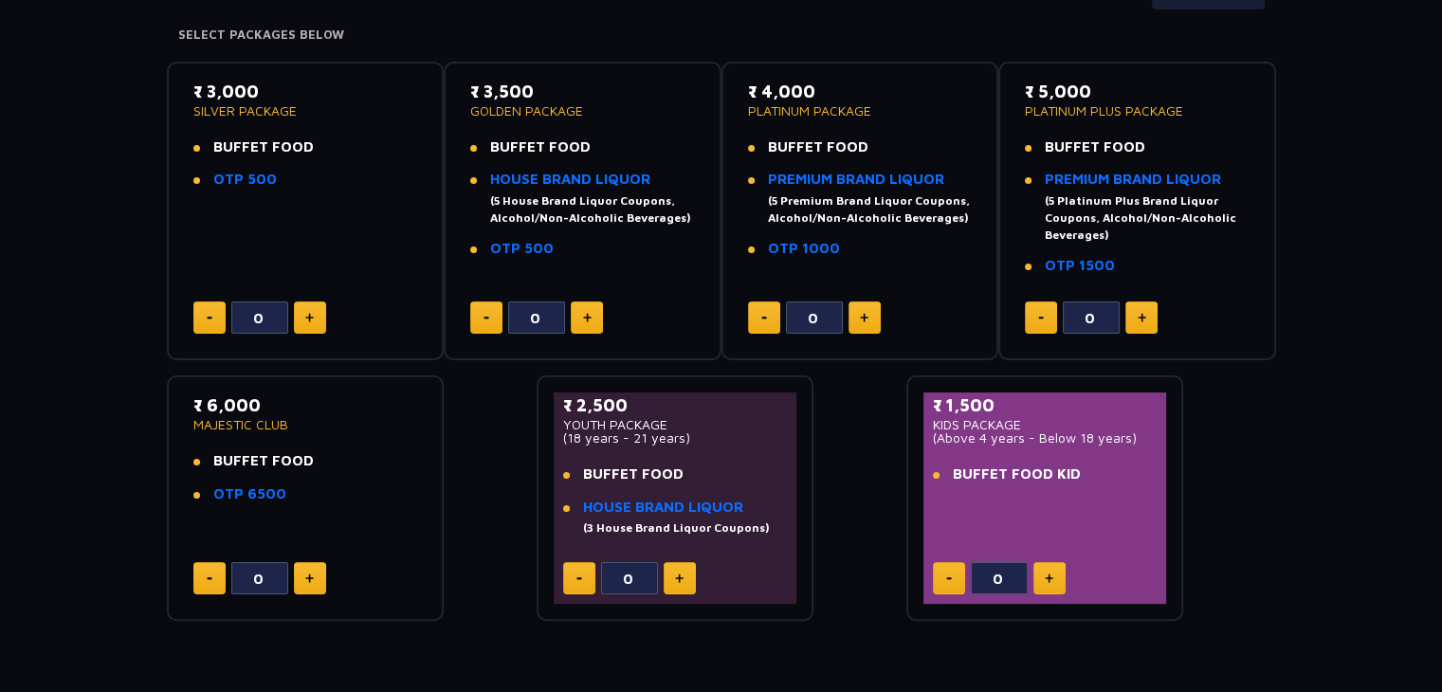
click at [748, 301] on button at bounding box center [764, 317] width 32 height 32
click at [23, 107] on div "Date of Visit [DATE] Change Your Total ₹ 0 Select Packages Below ₹ 3,000 SILVER…" at bounding box center [721, 248] width 1442 height 748
drag, startPoint x: 971, startPoint y: 21, endPoint x: 984, endPoint y: 35, distance: 19.5
click at [984, 35] on h4 "Select Packages Below" at bounding box center [721, 34] width 1086 height 15
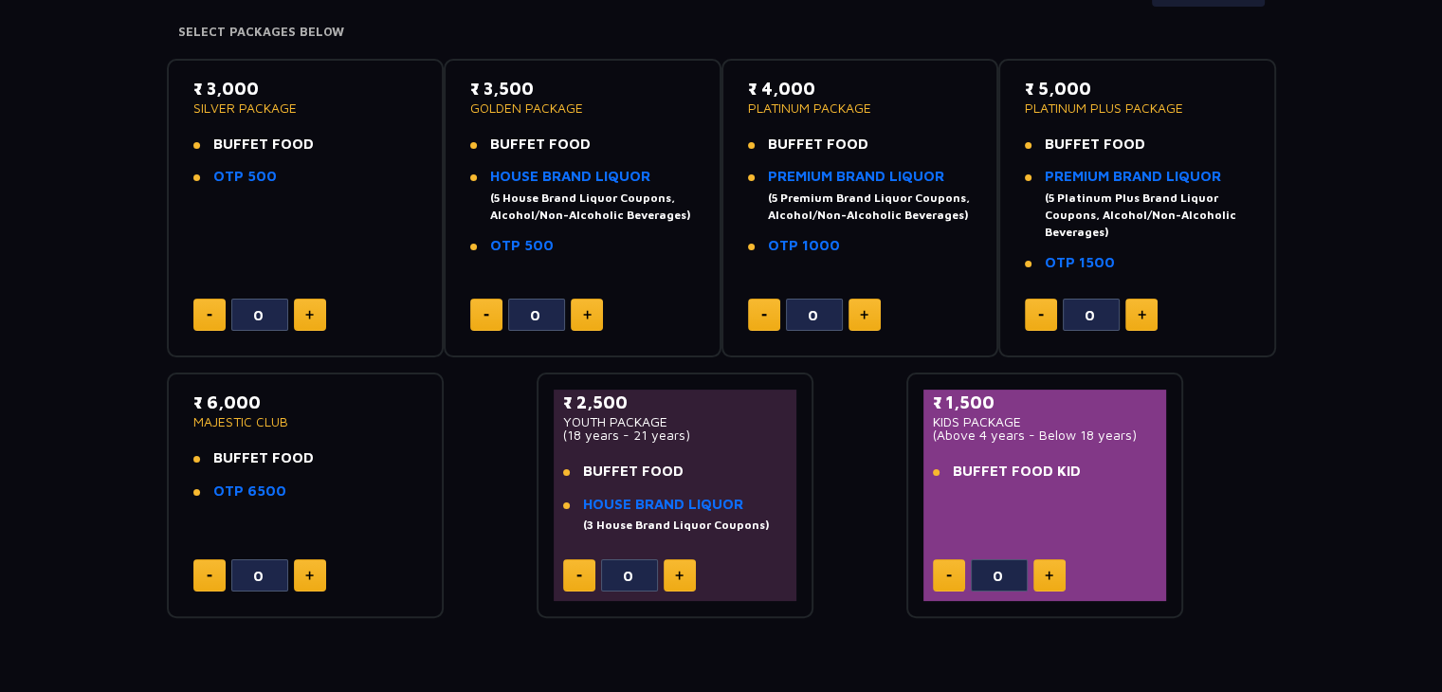
scroll to position [304, 0]
click at [1357, 445] on div "Date of Visit [DATE] Change Your Total ₹ 0 Select Packages Below ₹ 3,000 SILVER…" at bounding box center [721, 244] width 1442 height 748
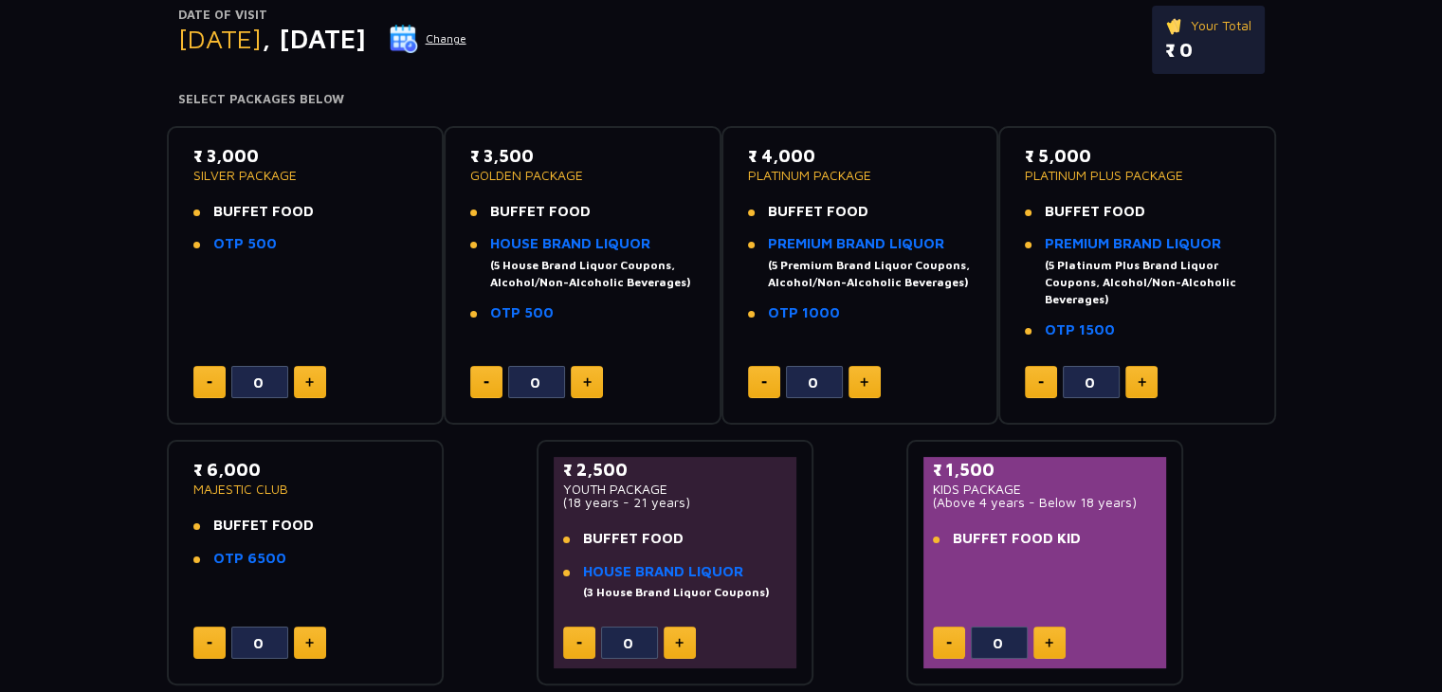
scroll to position [237, 0]
click at [817, 248] on link "PREMIUM BRAND LIQUOR" at bounding box center [856, 242] width 176 height 16
